Goal: Task Accomplishment & Management: Use online tool/utility

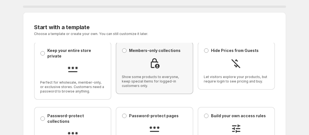
scroll to position [83, 0]
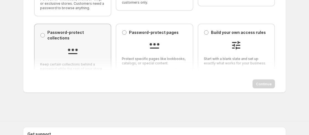
click at [49, 30] on p "Password-protect collections" at bounding box center [76, 35] width 58 height 11
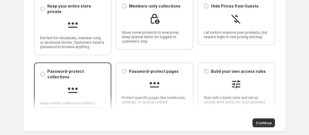
scroll to position [111, 0]
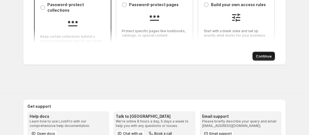
click at [256, 59] on button "Continue" at bounding box center [264, 56] width 22 height 9
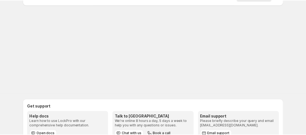
scroll to position [0, 0]
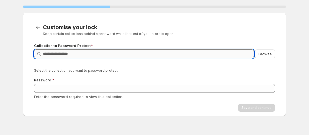
click at [196, 54] on input "Query" at bounding box center [148, 53] width 211 height 9
click at [201, 52] on input "Query" at bounding box center [148, 53] width 211 height 9
type input "*"
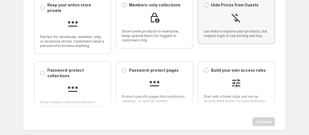
scroll to position [55, 0]
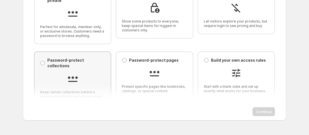
click at [66, 90] on span "Keep certain collections behind a password while the rest of your store is open." at bounding box center [72, 96] width 65 height 13
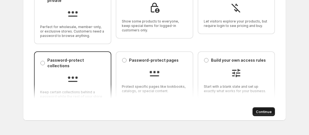
click at [253, 111] on div "Continue" at bounding box center [154, 111] width 241 height 9
click at [258, 109] on span "Continue" at bounding box center [264, 112] width 16 height 6
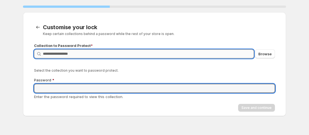
click at [104, 50] on input "Query" at bounding box center [148, 53] width 211 height 9
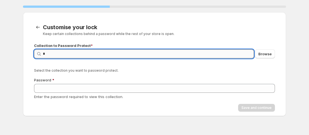
click at [80, 55] on input "*" at bounding box center [148, 53] width 211 height 9
type input "**"
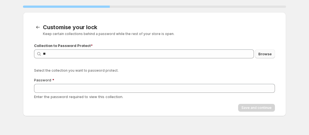
click at [269, 55] on span "Browse" at bounding box center [265, 54] width 13 height 6
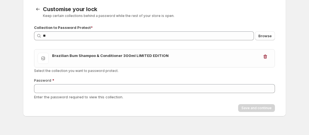
scroll to position [28, 0]
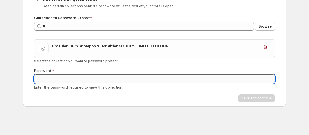
click at [117, 80] on input "Password" at bounding box center [154, 78] width 241 height 9
paste input "******"
type input "******"
click at [260, 99] on span "Save and continue" at bounding box center [257, 98] width 30 height 4
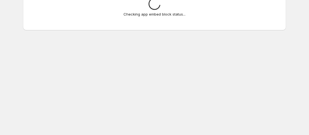
scroll to position [0, 0]
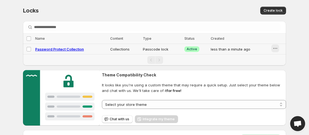
click at [276, 48] on icon "button" at bounding box center [276, 48] width 6 height 6
click at [276, 47] on icon "button" at bounding box center [276, 48] width 6 height 6
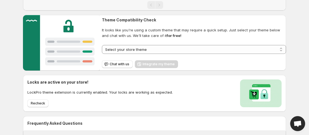
scroll to position [55, 0]
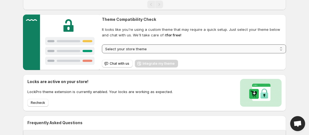
click at [179, 49] on select "**********" at bounding box center [194, 48] width 184 height 9
select select "**********"
click at [102, 44] on select "**********" at bounding box center [194, 48] width 184 height 9
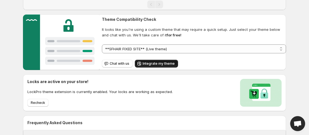
click at [160, 66] on span "Integrate my theme" at bounding box center [159, 63] width 32 height 4
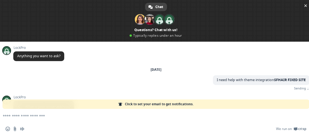
scroll to position [34, 0]
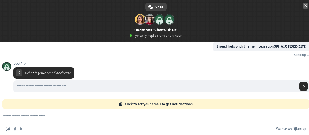
click at [305, 3] on span "Close chat" at bounding box center [306, 6] width 6 height 6
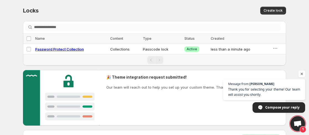
scroll to position [12, 0]
click at [301, 73] on span "Open chat" at bounding box center [302, 73] width 7 height 7
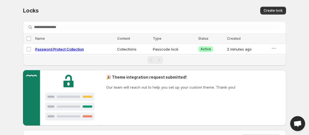
scroll to position [17, 0]
